Goal: Transaction & Acquisition: Purchase product/service

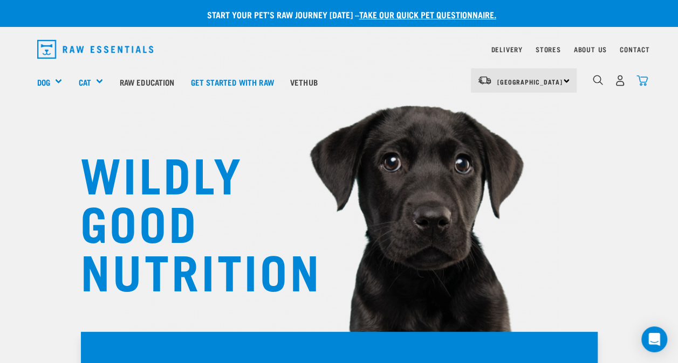
click at [642, 78] on img "dropdown navigation" at bounding box center [641, 80] width 11 height 11
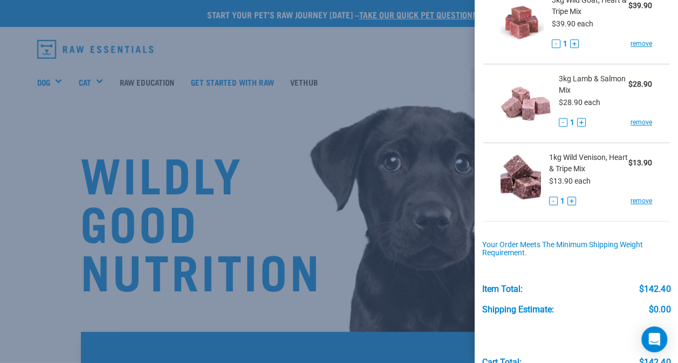
scroll to position [376, 0]
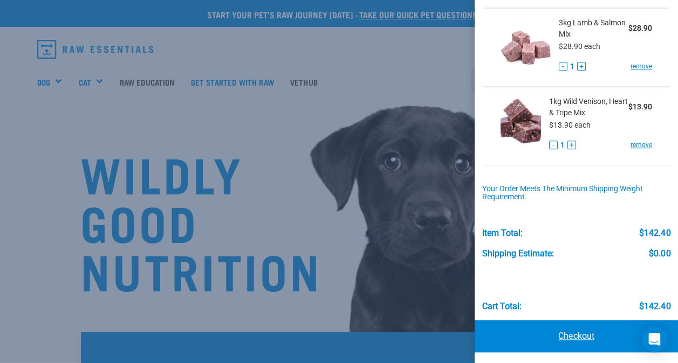
click at [560, 330] on link "Checkout" at bounding box center [575, 336] width 203 height 32
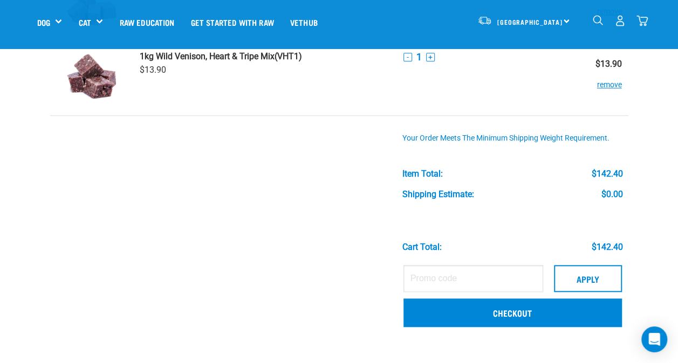
scroll to position [431, 0]
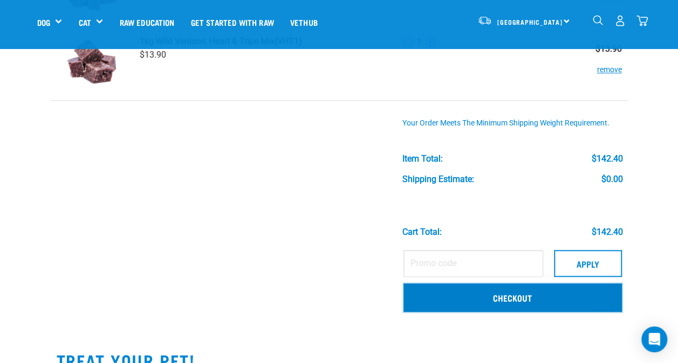
click at [481, 300] on link "Checkout" at bounding box center [512, 298] width 218 height 28
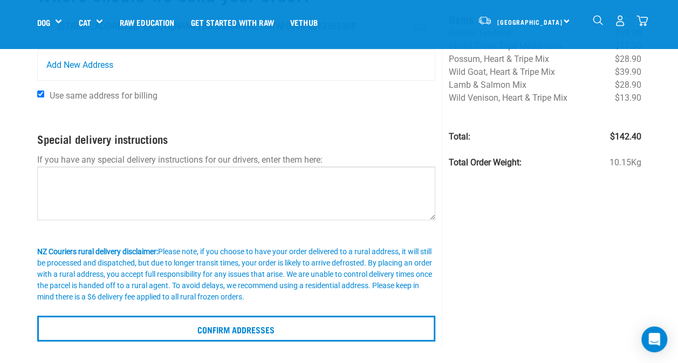
scroll to position [108, 0]
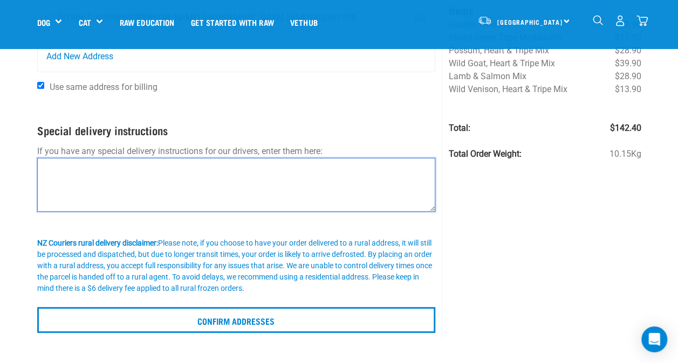
click at [86, 181] on textarea at bounding box center [236, 185] width 398 height 54
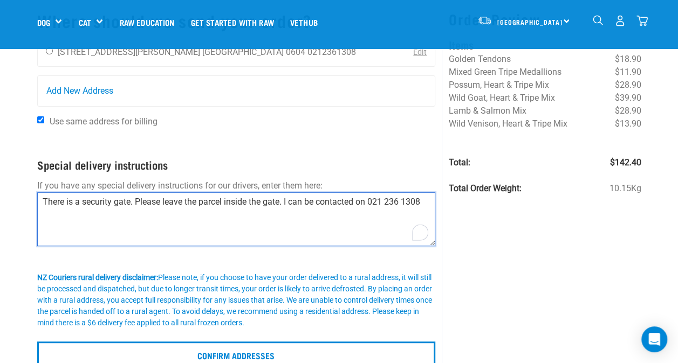
scroll to position [0, 0]
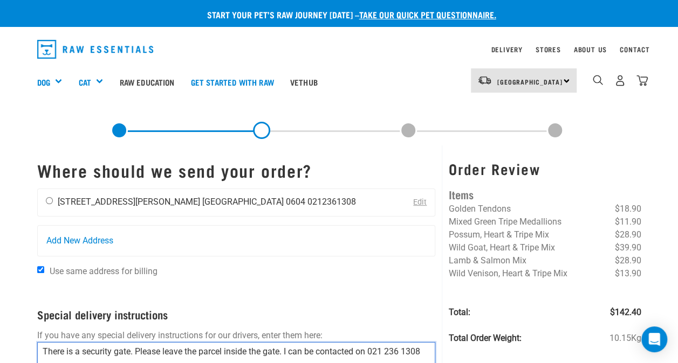
type textarea "There is a security gate. Please leave the parcel inside the gate. I can be con…"
click at [202, 197] on li "[GEOGRAPHIC_DATA] 0604" at bounding box center [253, 202] width 103 height 10
click at [119, 199] on ul "smita singh 8 Norman Road Auckland 0604 0212361308" at bounding box center [207, 202] width 298 height 10
click at [47, 201] on input "radio" at bounding box center [49, 200] width 7 height 7
radio input "true"
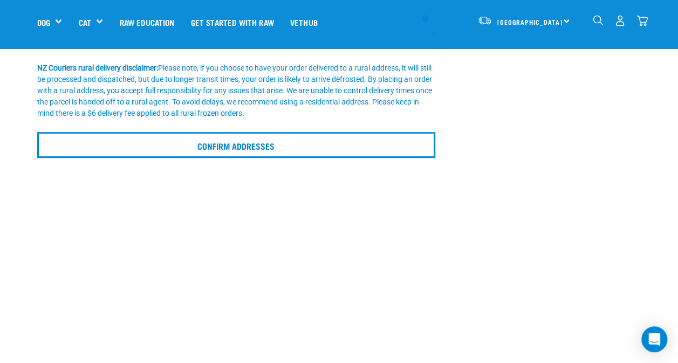
scroll to position [323, 0]
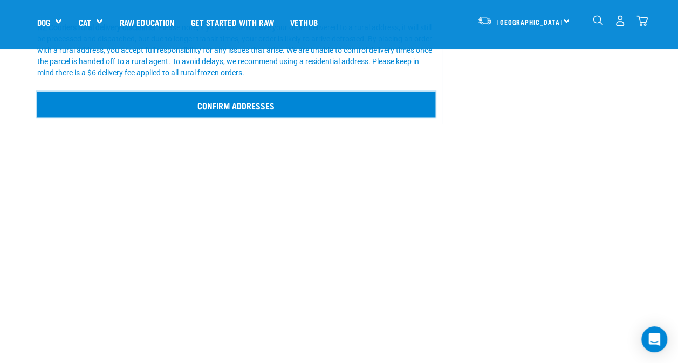
drag, startPoint x: 233, startPoint y: 106, endPoint x: 252, endPoint y: 110, distance: 18.8
click at [234, 106] on input "Confirm addresses" at bounding box center [236, 105] width 398 height 26
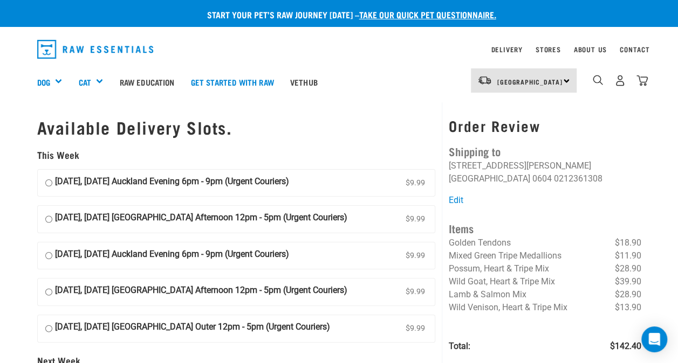
click at [47, 181] on input "[DATE], [DATE] Auckland Evening 6pm - 9pm (Urgent Couriers) $9.99" at bounding box center [48, 183] width 7 height 16
radio input "true"
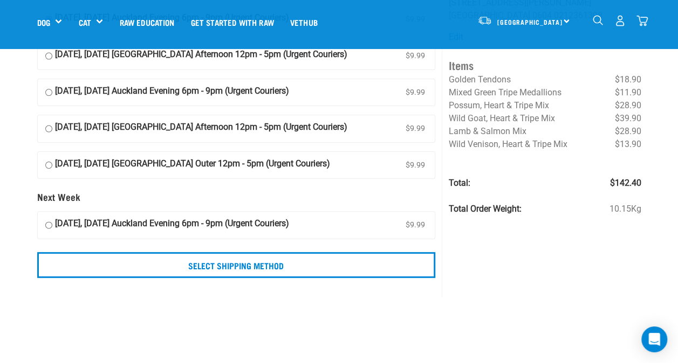
scroll to position [108, 0]
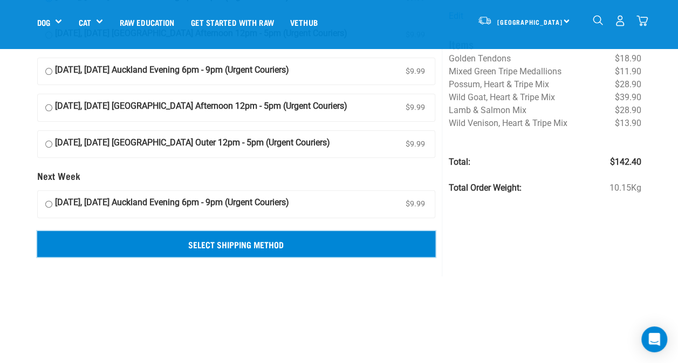
click at [223, 243] on input "Select Shipping Method" at bounding box center [236, 244] width 398 height 26
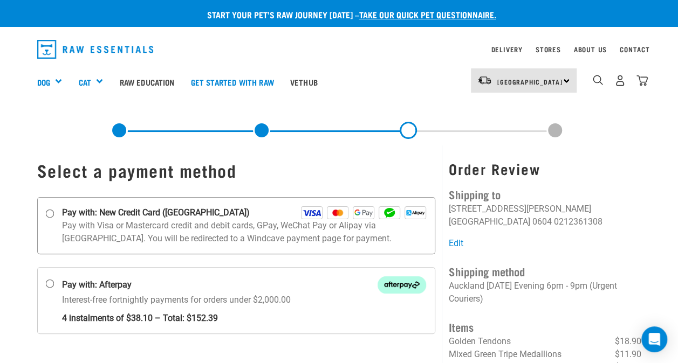
click at [51, 212] on input "Pay with: New Credit Card ([GEOGRAPHIC_DATA])" at bounding box center [49, 213] width 9 height 9
radio input "true"
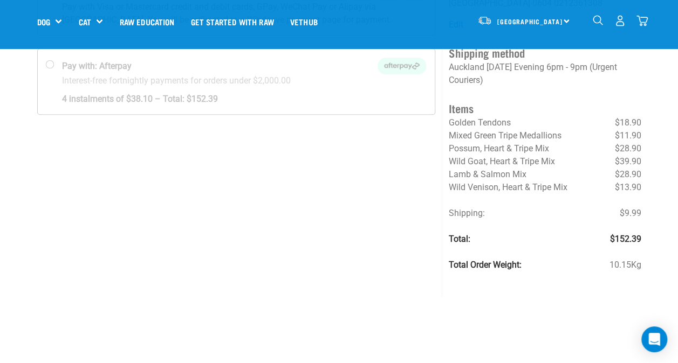
scroll to position [162, 0]
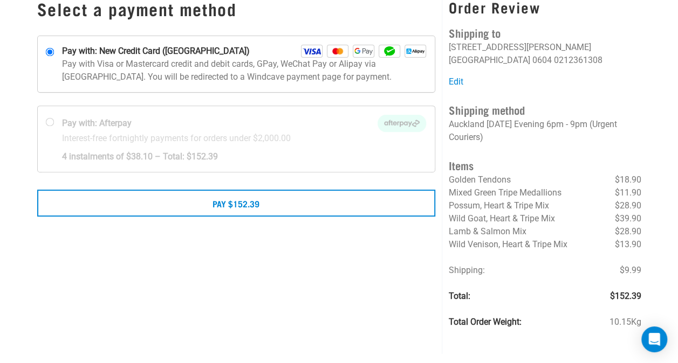
scroll to position [162, 0]
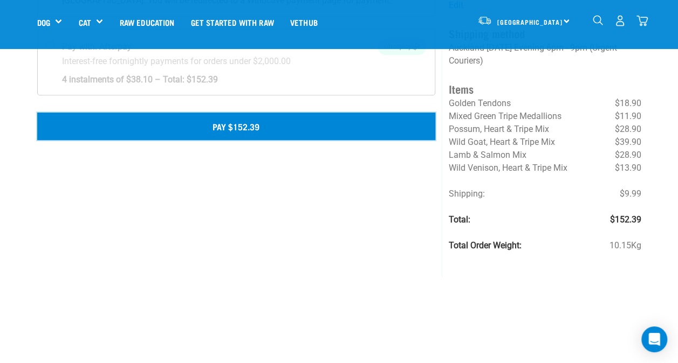
click at [213, 123] on button "Pay $152.39" at bounding box center [236, 126] width 398 height 27
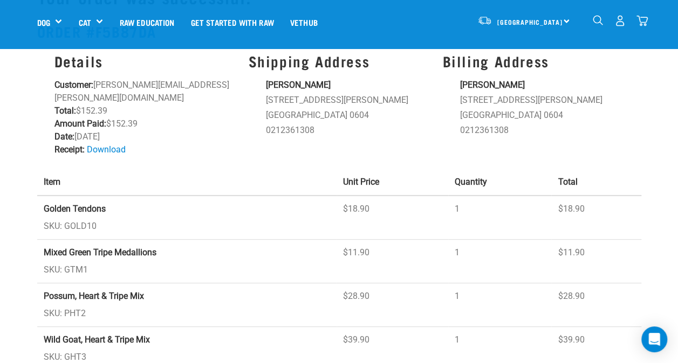
scroll to position [54, 0]
